Goal: Task Accomplishment & Management: Complete application form

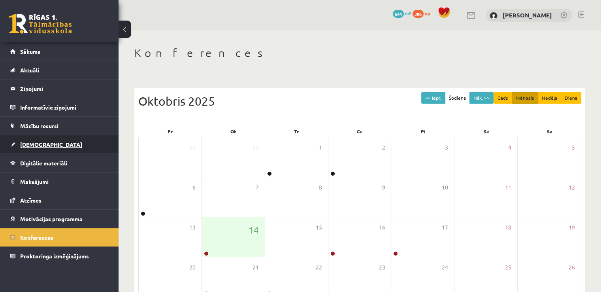
click at [36, 145] on span "[DEMOGRAPHIC_DATA]" at bounding box center [51, 144] width 62 height 7
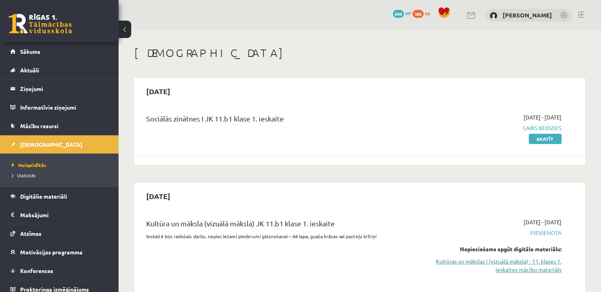
click at [536, 269] on link "Kultūras un mākslas I (vizuālā māksla) - 11. klases 1. ieskaites mācību materiā…" at bounding box center [496, 265] width 130 height 17
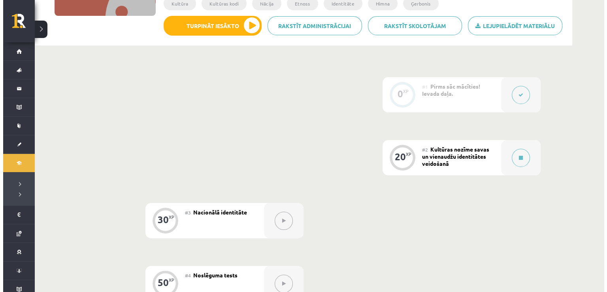
scroll to position [151, 0]
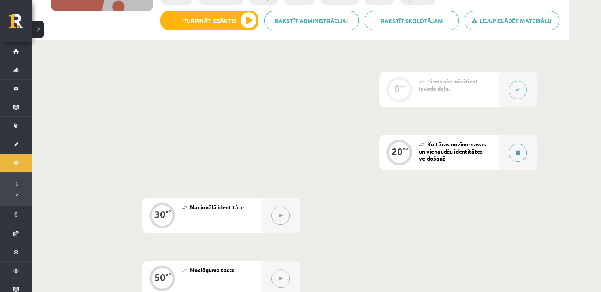
click at [521, 149] on button at bounding box center [517, 152] width 18 height 18
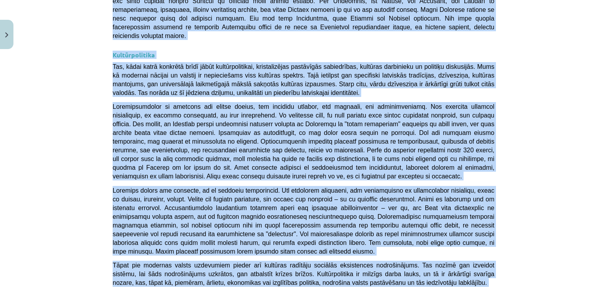
scroll to position [2100, 0]
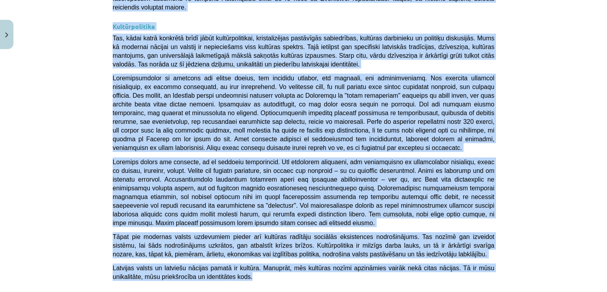
drag, startPoint x: 203, startPoint y: 156, endPoint x: 367, endPoint y: 114, distance: 169.0
copy div "Loremips dolors ametc ad elitseddo eiusmodtemp incididun 💡 Utlaboree dol magnaa…"
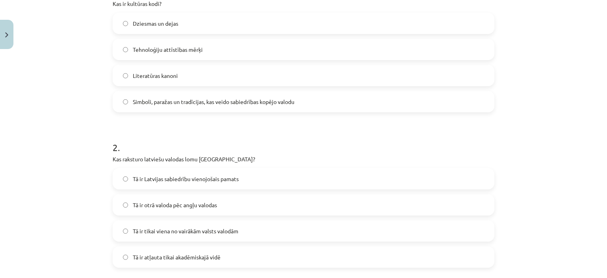
scroll to position [174, 0]
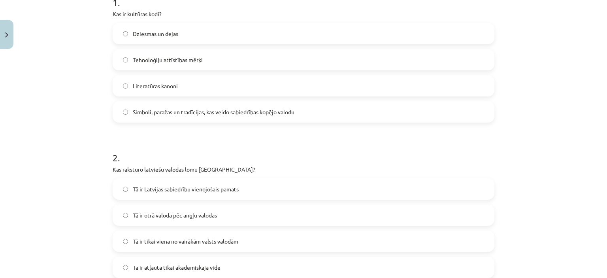
click at [483, 117] on label "Simboli, paražas un tradīcijas, kas veido sabiedrības kopējo valodu" at bounding box center [303, 112] width 380 height 20
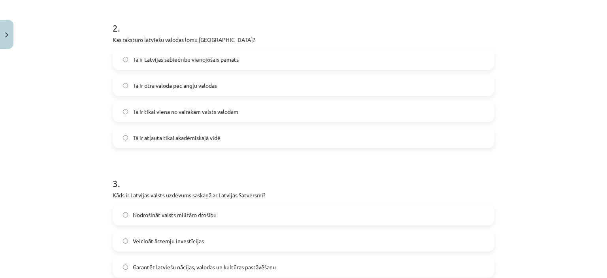
scroll to position [305, 0]
click at [440, 62] on label "Tā ir Latvijas sabiedrību vienojošais pamats" at bounding box center [303, 58] width 380 height 20
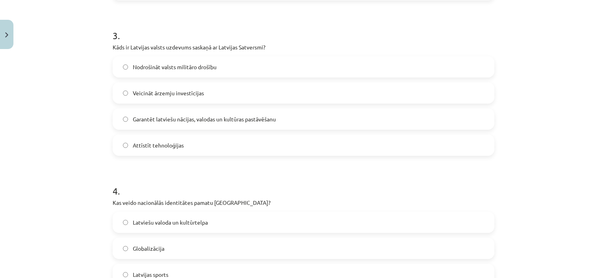
scroll to position [453, 0]
click at [457, 117] on label "Garantēt latviešu nācijas, valodas un kultūras pastāvēšanu" at bounding box center [303, 118] width 380 height 20
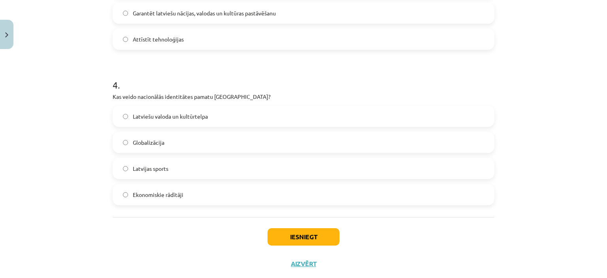
scroll to position [559, 0]
click at [477, 111] on label "Latviešu valoda un kultūrtelpa" at bounding box center [303, 115] width 380 height 20
click at [308, 237] on button "Iesniegt" at bounding box center [303, 235] width 72 height 17
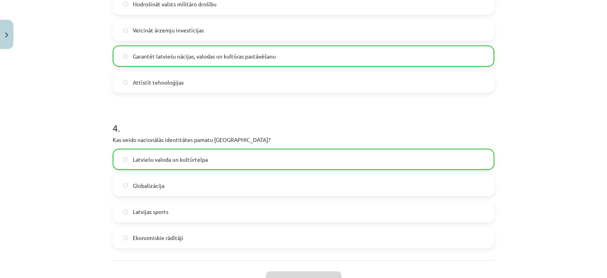
scroll to position [601, 0]
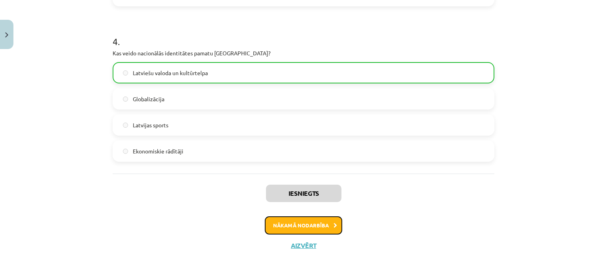
click at [330, 227] on button "Nākamā nodarbība" at bounding box center [303, 225] width 77 height 18
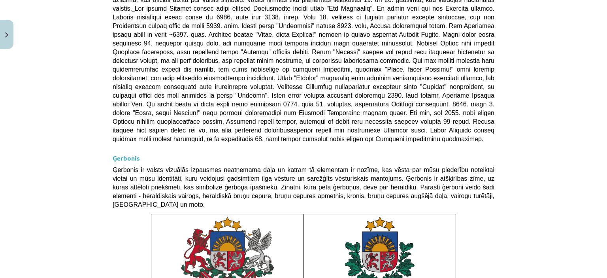
scroll to position [600, 0]
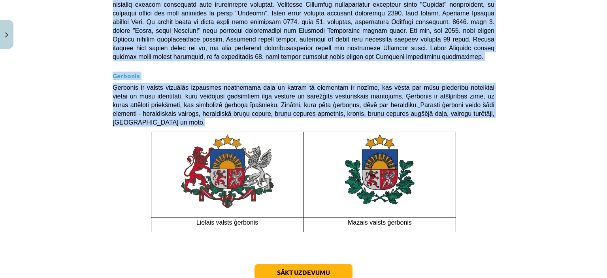
drag, startPoint x: 109, startPoint y: 176, endPoint x: 460, endPoint y: 172, distance: 351.3
copy div "Loremipsu dolorsitam Consectet adipiscing el seddoeiu temporincid ut laboreetdo…"
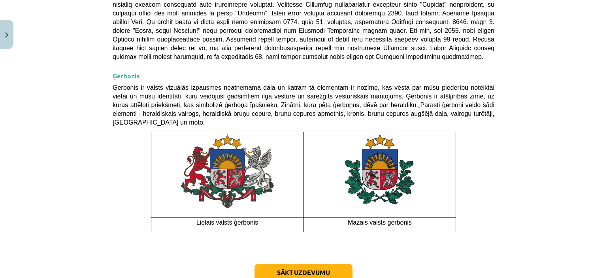
click at [526, 213] on div "Mācību tēma: Kultūras un mākslas i (vizuālā māksla) - 11. klases 1. ieskaites m…" at bounding box center [303, 139] width 607 height 278
click at [343, 264] on button "Sākt uzdevumu" at bounding box center [303, 272] width 98 height 17
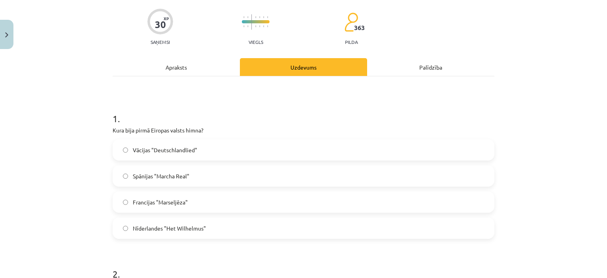
scroll to position [60, 0]
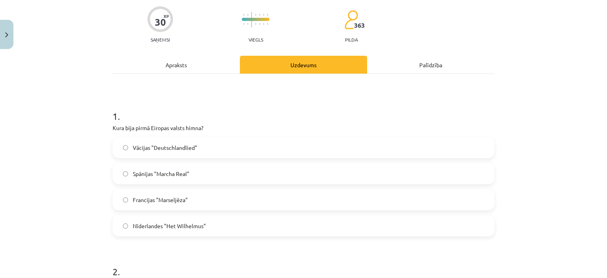
click at [195, 71] on div "Apraksts" at bounding box center [176, 65] width 127 height 18
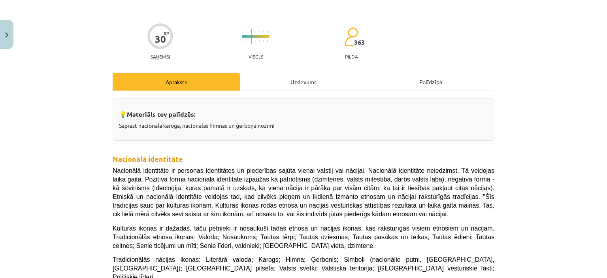
scroll to position [38, 0]
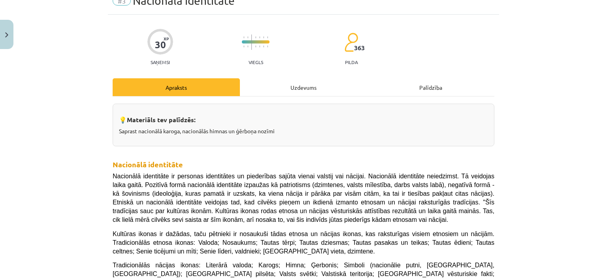
click at [298, 92] on div "Uzdevums" at bounding box center [303, 87] width 127 height 18
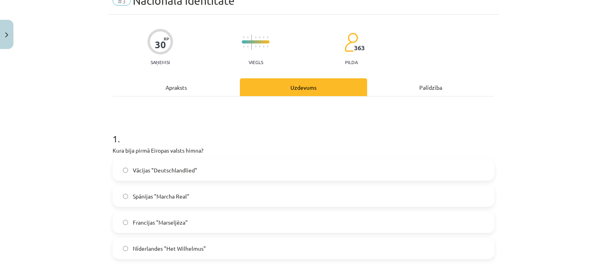
scroll to position [20, 0]
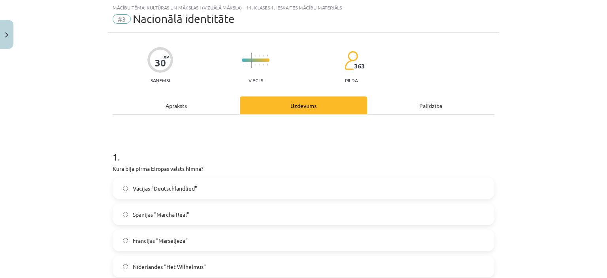
click at [217, 262] on label "Nīderlandes "Het Wilhelmus"" at bounding box center [303, 266] width 380 height 20
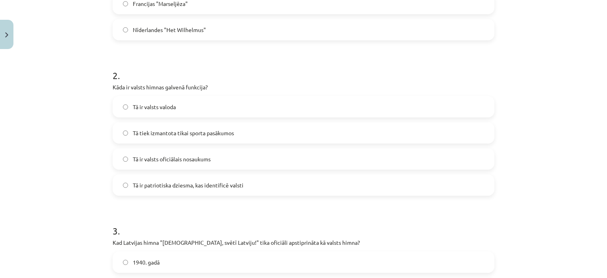
scroll to position [259, 0]
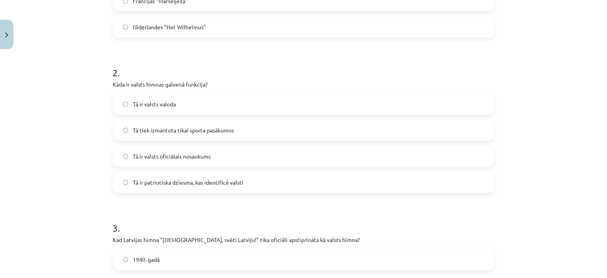
click at [392, 184] on label "Tā ir patriotiska dziesma, kas identificē valsti" at bounding box center [303, 182] width 380 height 20
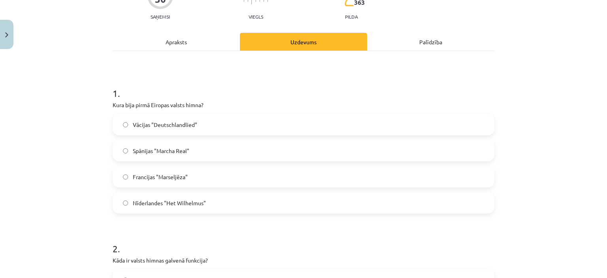
scroll to position [83, 0]
click at [209, 38] on div "Apraksts" at bounding box center [176, 42] width 127 height 18
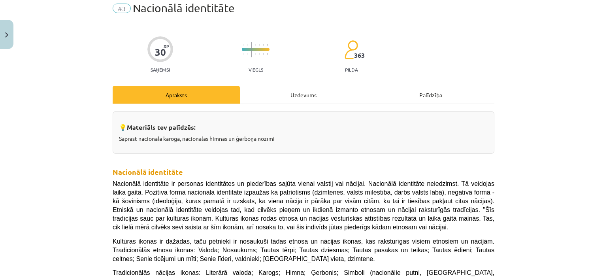
scroll to position [0, 0]
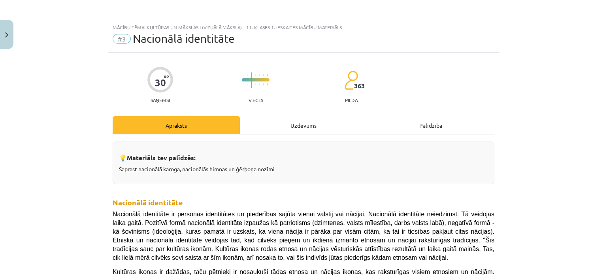
click at [303, 122] on div "Uzdevums" at bounding box center [303, 125] width 127 height 18
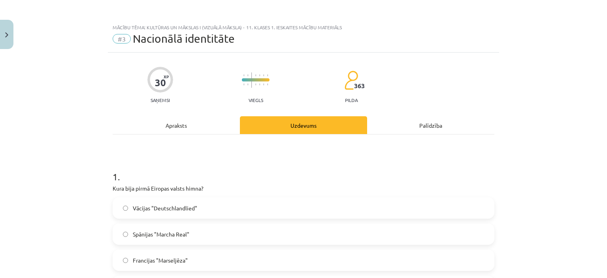
click at [173, 125] on div "Apraksts" at bounding box center [176, 125] width 127 height 18
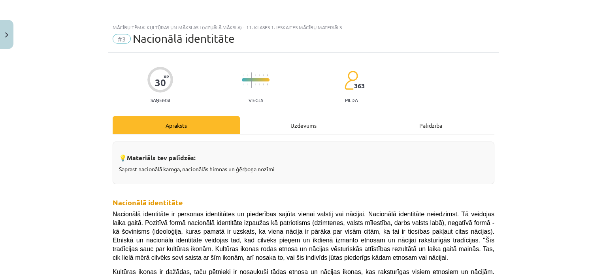
click at [287, 124] on div "Uzdevums" at bounding box center [303, 125] width 127 height 18
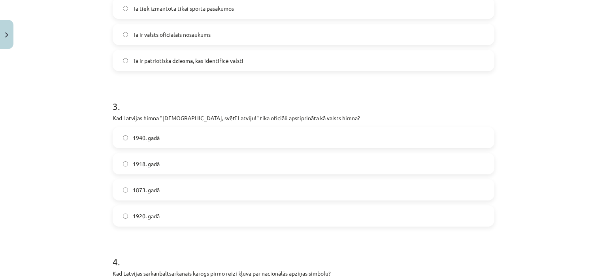
scroll to position [385, 0]
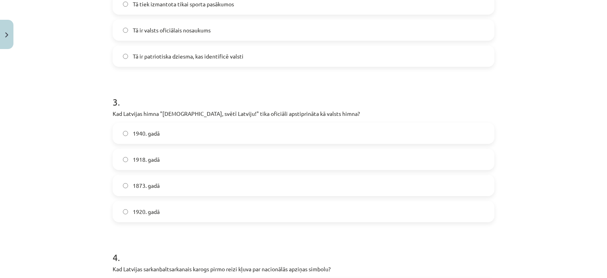
click at [379, 210] on label "1920. gadā" at bounding box center [303, 211] width 380 height 20
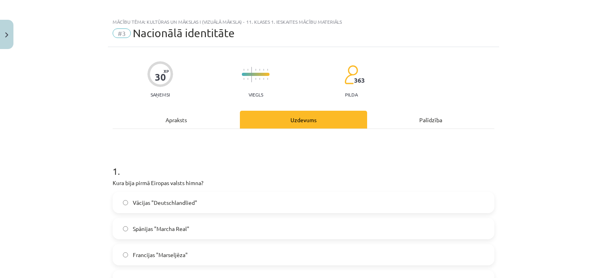
scroll to position [3, 0]
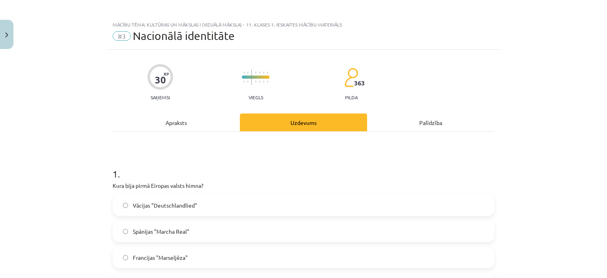
click at [203, 121] on div "Apraksts" at bounding box center [176, 122] width 127 height 18
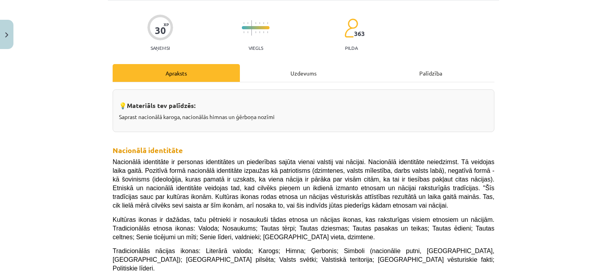
scroll to position [0, 0]
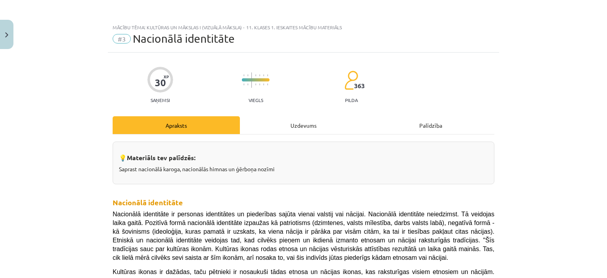
click at [301, 128] on div "Uzdevums" at bounding box center [303, 125] width 127 height 18
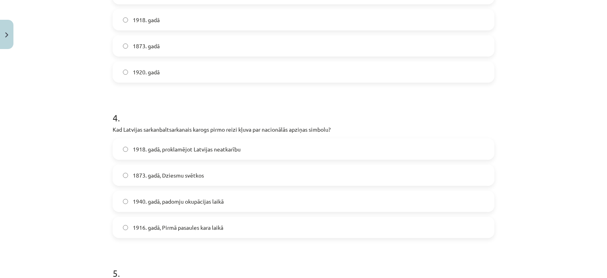
scroll to position [528, 0]
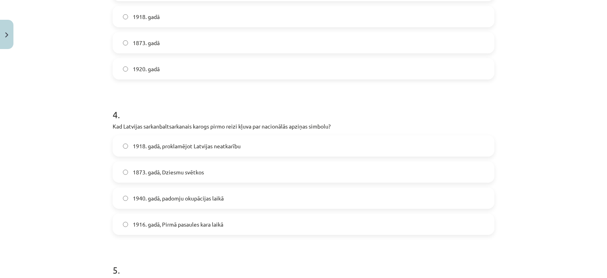
click at [266, 224] on label "1916. gadā, Pirmā pasaules kara laikā" at bounding box center [303, 224] width 380 height 20
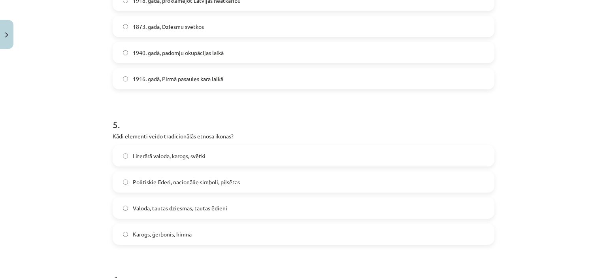
scroll to position [664, 0]
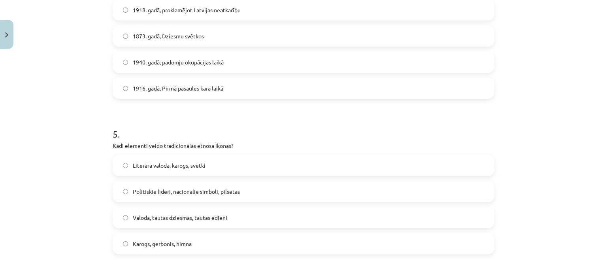
click at [595, 177] on div "Mācību tēma: Kultūras un mākslas i (vizuālā māksla) - 11. klases 1. ieskaites m…" at bounding box center [303, 139] width 607 height 278
click at [290, 169] on label "Literārā valoda, karogs, svētki" at bounding box center [303, 165] width 380 height 20
click at [203, 245] on label "Karogs, ģerbonis, himna" at bounding box center [303, 243] width 380 height 20
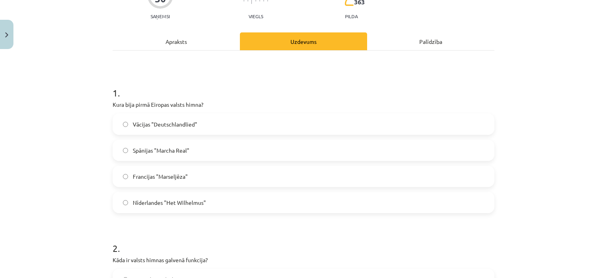
scroll to position [81, 0]
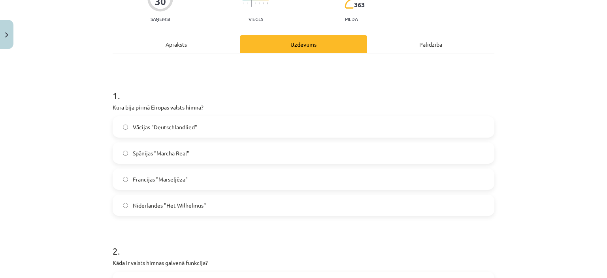
click at [174, 39] on div "Apraksts" at bounding box center [176, 44] width 127 height 18
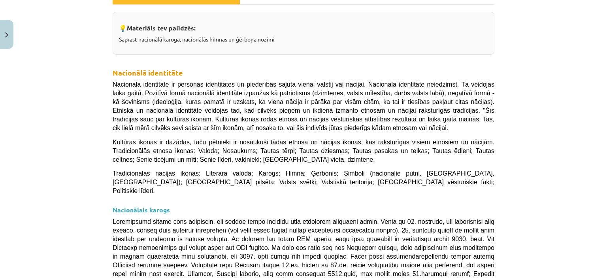
scroll to position [117, 0]
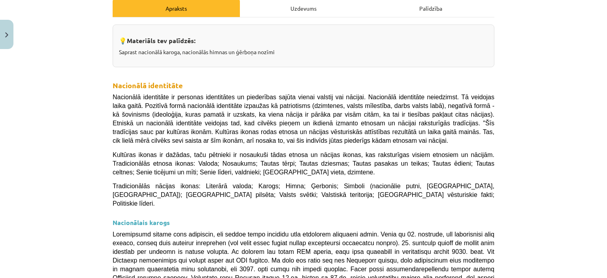
click at [296, 10] on div "Uzdevums" at bounding box center [303, 8] width 127 height 18
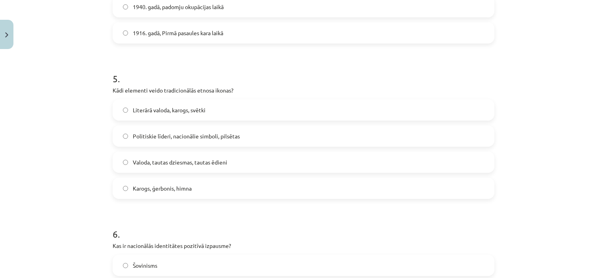
scroll to position [724, 0]
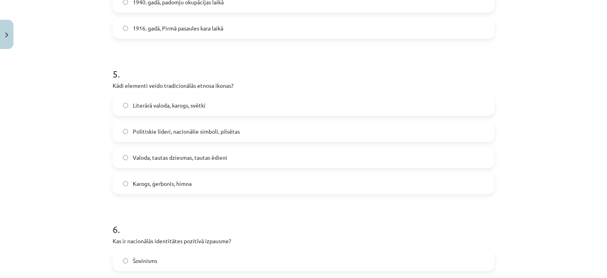
click at [458, 160] on label "Valoda, tautas dziesmas, tautas ēdieni" at bounding box center [303, 157] width 380 height 20
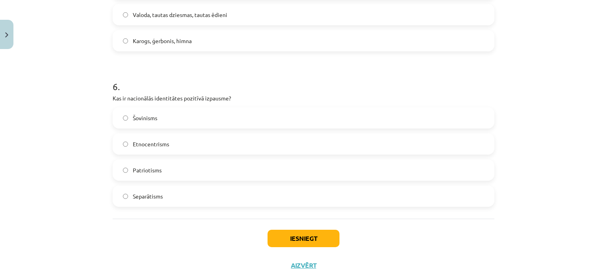
scroll to position [868, 0]
click at [324, 168] on label "Patriotisms" at bounding box center [303, 169] width 380 height 20
click at [324, 232] on button "Iesniegt" at bounding box center [303, 236] width 72 height 17
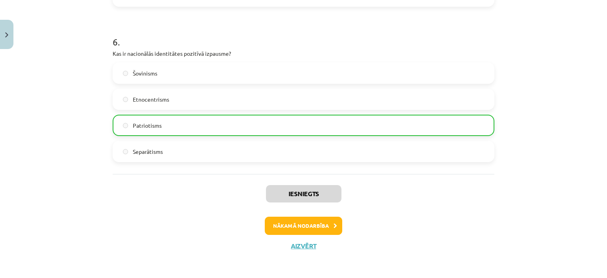
scroll to position [911, 0]
click at [313, 226] on button "Nākamā nodarbība" at bounding box center [303, 225] width 77 height 18
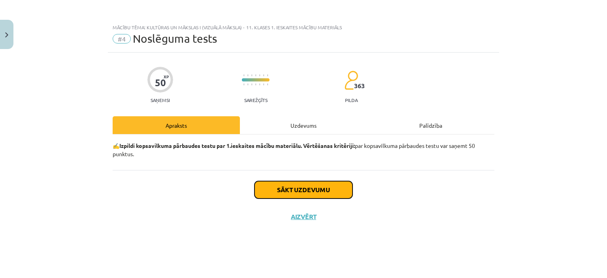
click at [335, 185] on button "Sākt uzdevumu" at bounding box center [303, 189] width 98 height 17
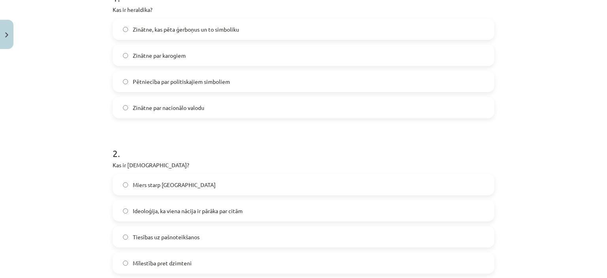
scroll to position [185, 0]
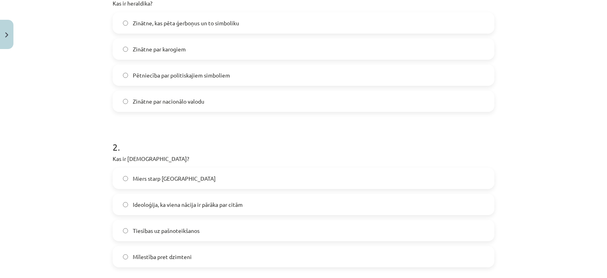
click at [392, 207] on label "Ideoloģija, ka viena nācija ir pārāka par citām" at bounding box center [303, 204] width 380 height 20
click at [240, 24] on label "Zinātne, kas pēta ģerboņus un to simboliku" at bounding box center [303, 23] width 380 height 20
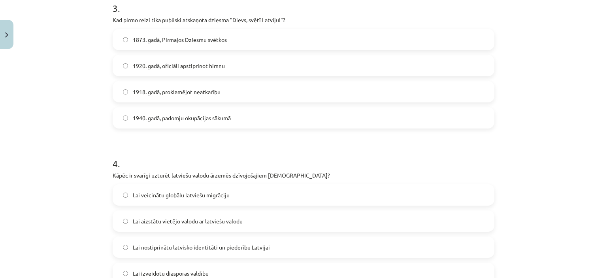
scroll to position [484, 0]
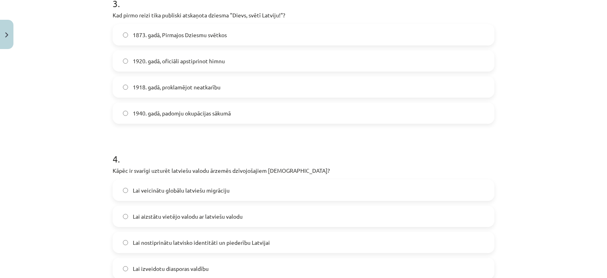
click at [186, 32] on span "1873. gadā, Pirmajos Dziesmu svētkos" at bounding box center [180, 35] width 94 height 8
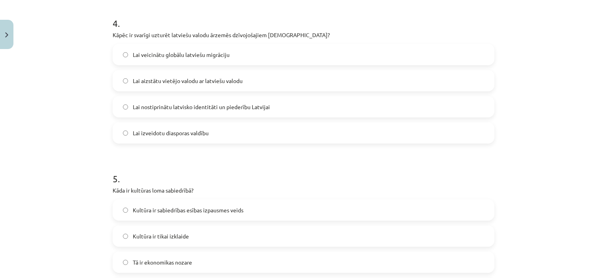
scroll to position [615, 0]
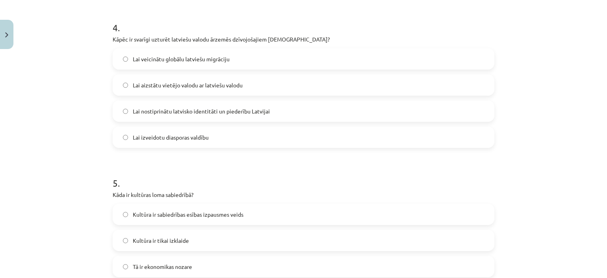
click at [472, 107] on label "Lai nostiprinātu latvisko identitāti un piederību Latvijai" at bounding box center [303, 111] width 380 height 20
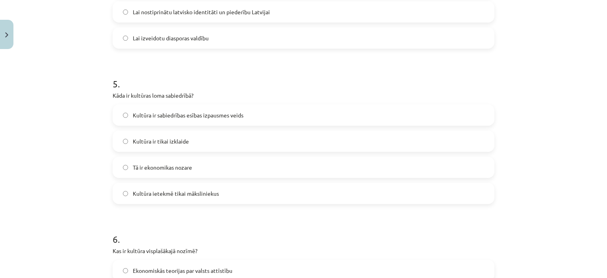
scroll to position [718, 0]
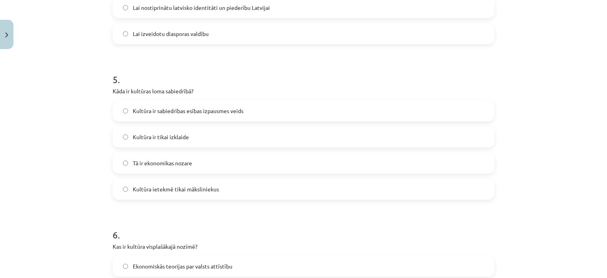
click at [381, 110] on label "Kultūra ir sabiedrības esības izpausmes veids" at bounding box center [303, 111] width 380 height 20
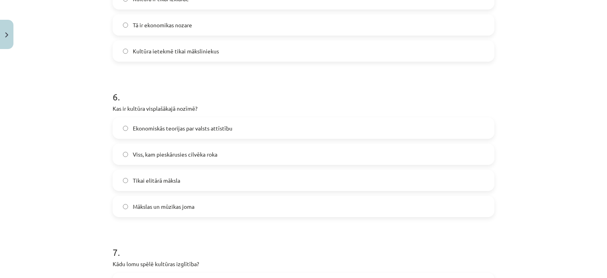
scroll to position [873, 0]
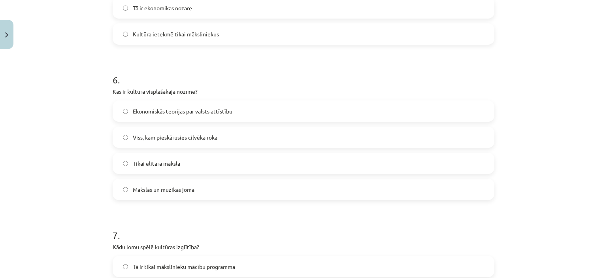
click at [433, 141] on label "Viss, kam pieskārusies cilvēka roka" at bounding box center [303, 137] width 380 height 20
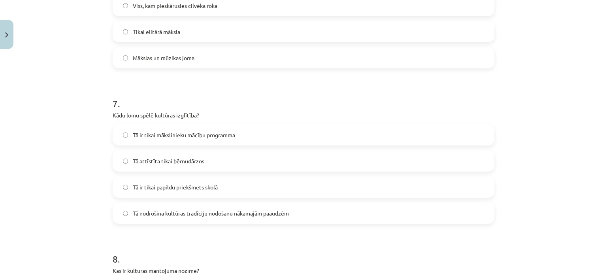
scroll to position [1007, 0]
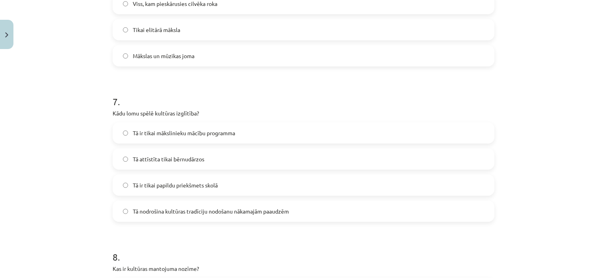
click at [424, 203] on label "Tā nodrošina kultūras tradīciju nodošanu nākamajām paaudzēm" at bounding box center [303, 211] width 380 height 20
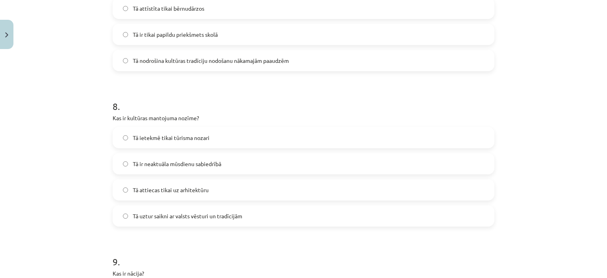
scroll to position [1194, 0]
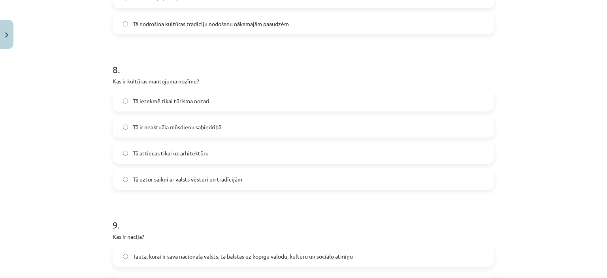
click at [474, 180] on label "Tā uztur saikni ar valsts vēsturi un tradīcijām" at bounding box center [303, 179] width 380 height 20
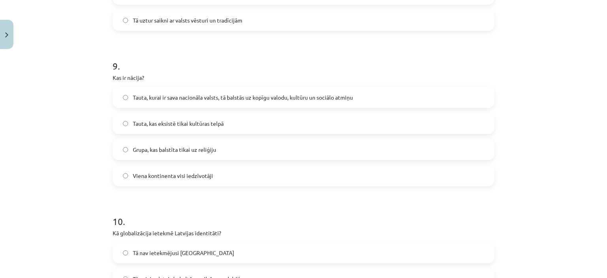
scroll to position [1360, 0]
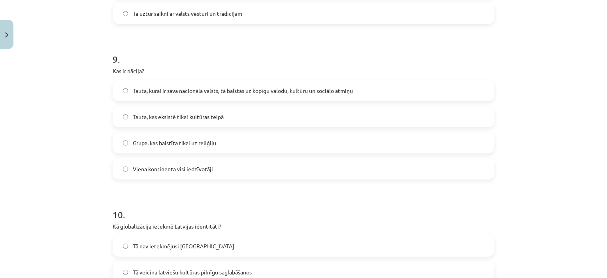
click at [477, 90] on label "Tauta, kurai ir sava nacionāla valsts, tā balstās uz kopīgu valodu, kultūru un …" at bounding box center [303, 91] width 380 height 20
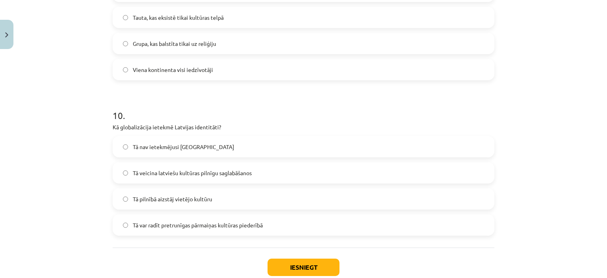
scroll to position [1508, 0]
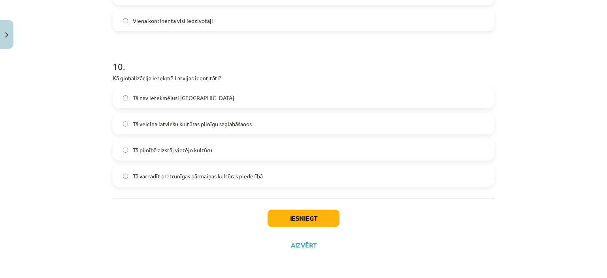
click at [464, 177] on label "Tā var radīt pretrunīgas pārmaiņas kultūras piederībā" at bounding box center [303, 176] width 380 height 20
click at [306, 220] on button "Iesniegt" at bounding box center [303, 217] width 72 height 17
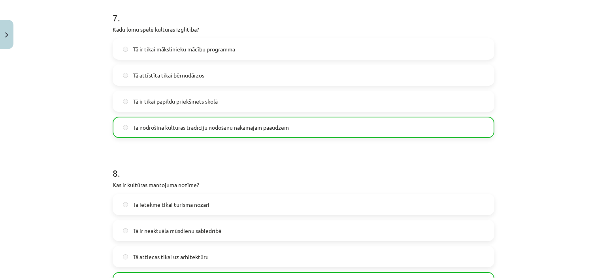
scroll to position [1533, 0]
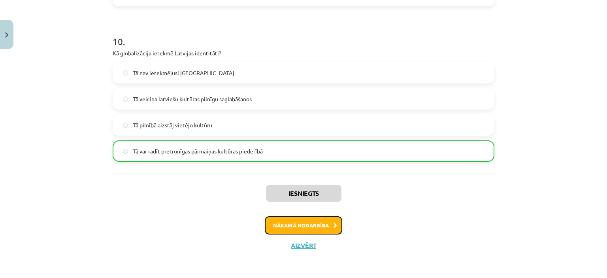
click at [298, 226] on button "Nākamā nodarbība" at bounding box center [303, 225] width 77 height 18
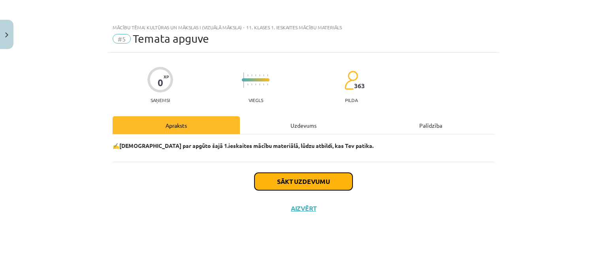
click at [330, 175] on button "Sākt uzdevumu" at bounding box center [303, 181] width 98 height 17
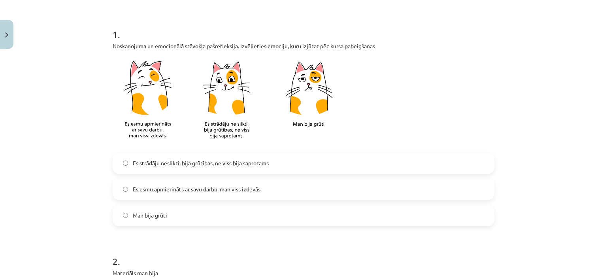
scroll to position [145, 0]
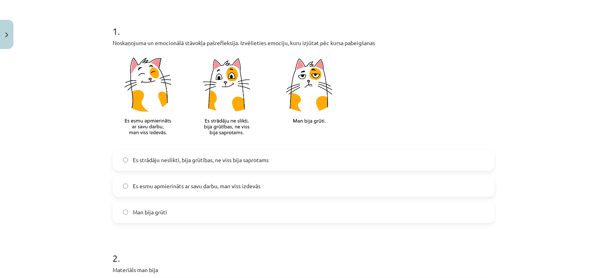
click at [279, 186] on label "Es esmu apmierināts ar savu darbu, man viss izdevās" at bounding box center [303, 186] width 380 height 20
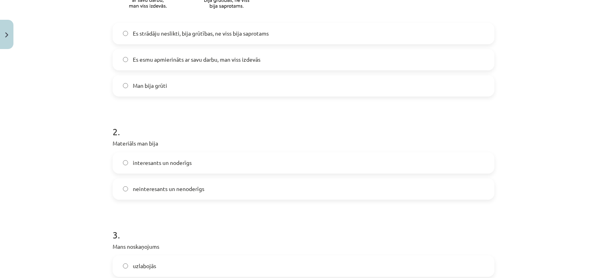
scroll to position [284, 0]
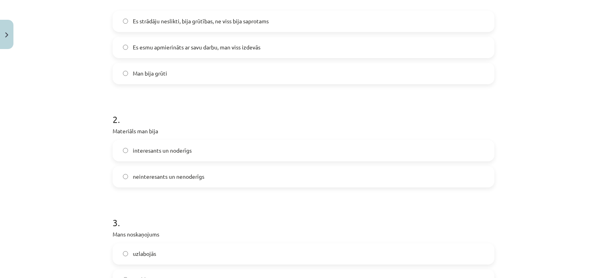
click at [372, 149] on label "interesants un noderīgs" at bounding box center [303, 151] width 380 height 20
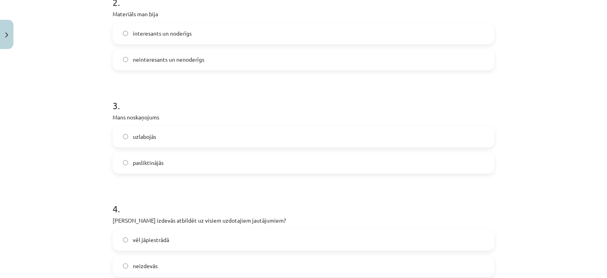
scroll to position [432, 0]
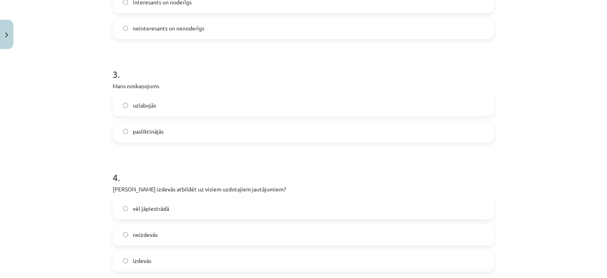
click at [468, 102] on label "uzlabojās" at bounding box center [303, 106] width 380 height 20
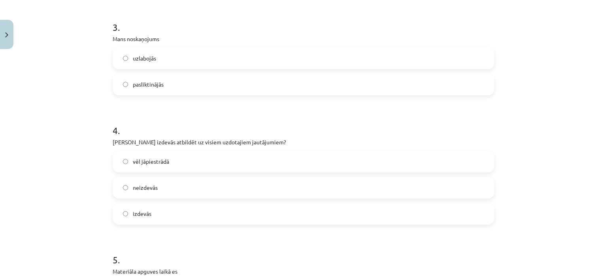
click at [474, 215] on label "izdevās" at bounding box center [303, 214] width 380 height 20
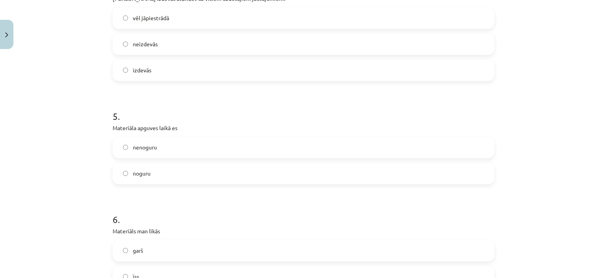
scroll to position [626, 0]
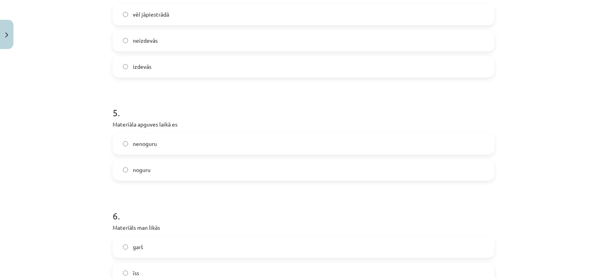
click at [420, 139] on label "nenoguru" at bounding box center [303, 144] width 380 height 20
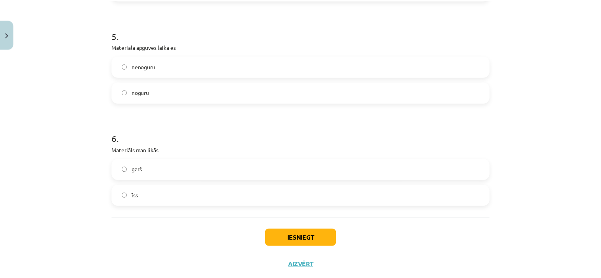
scroll to position [707, 0]
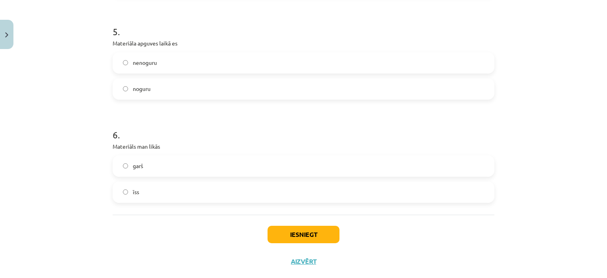
click at [458, 192] on label "īss" at bounding box center [303, 192] width 380 height 20
click at [313, 240] on button "Iesniegt" at bounding box center [303, 234] width 72 height 17
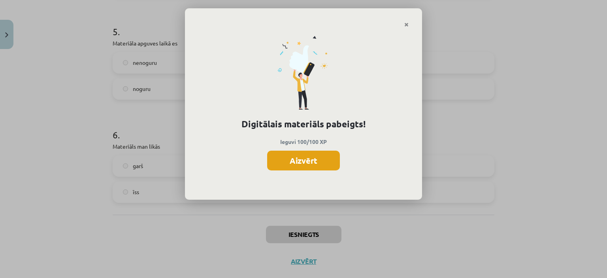
click at [321, 160] on button "Aizvērt" at bounding box center [303, 161] width 73 height 20
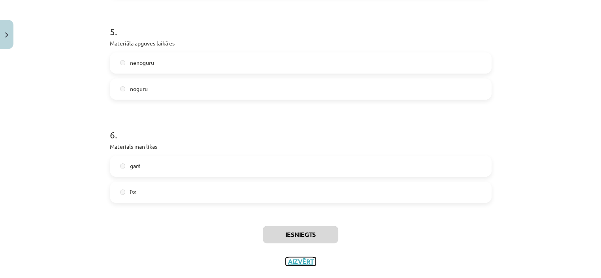
click at [296, 262] on button "Aizvērt" at bounding box center [301, 261] width 30 height 8
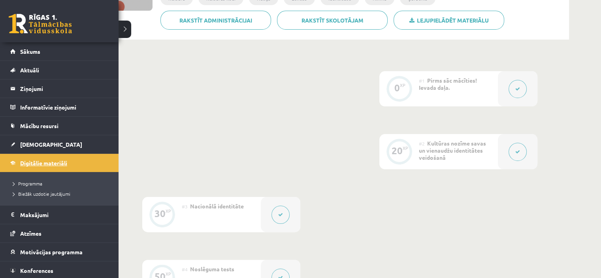
click at [53, 162] on span "Digitālie materiāli" at bounding box center [43, 162] width 47 height 7
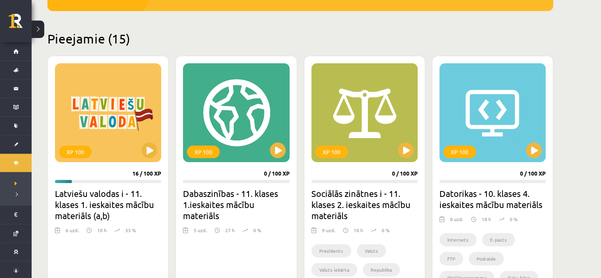
scroll to position [187, 0]
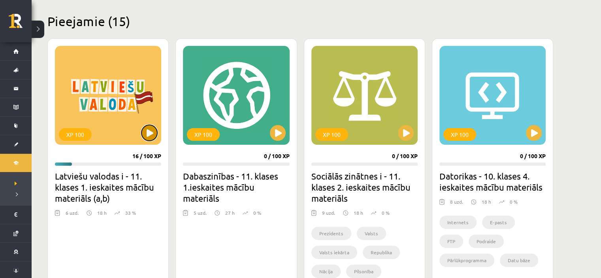
click at [149, 134] on button at bounding box center [149, 133] width 16 height 16
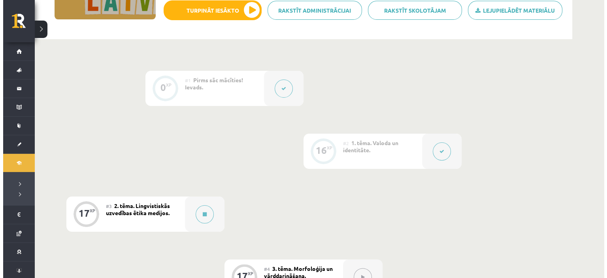
scroll to position [145, 0]
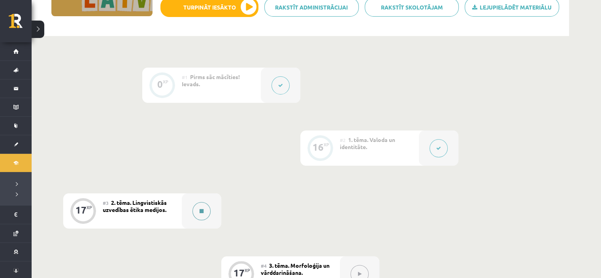
click at [205, 202] on button at bounding box center [201, 211] width 18 height 18
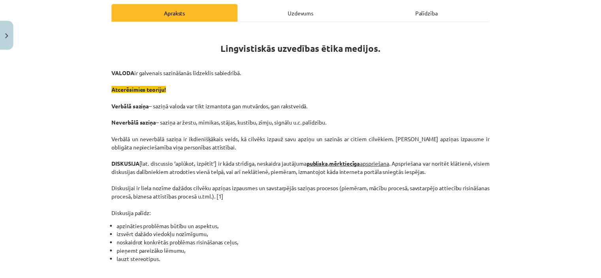
scroll to position [0, 0]
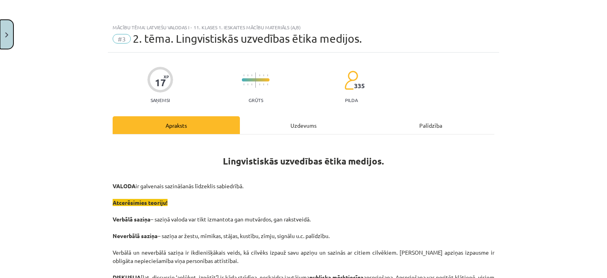
click at [5, 40] on button "Close" at bounding box center [6, 34] width 13 height 29
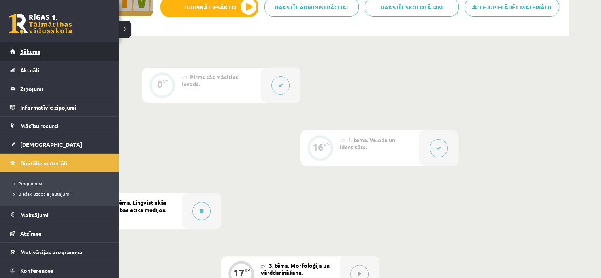
click at [14, 49] on link "Sākums" at bounding box center [59, 51] width 98 height 18
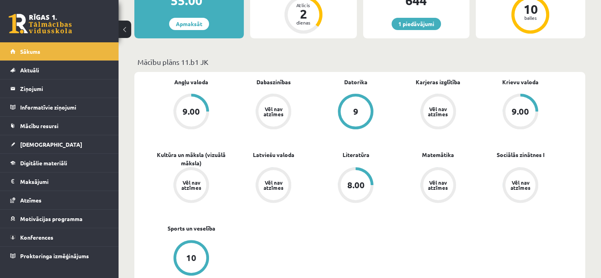
scroll to position [205, 0]
